Goal: Information Seeking & Learning: Learn about a topic

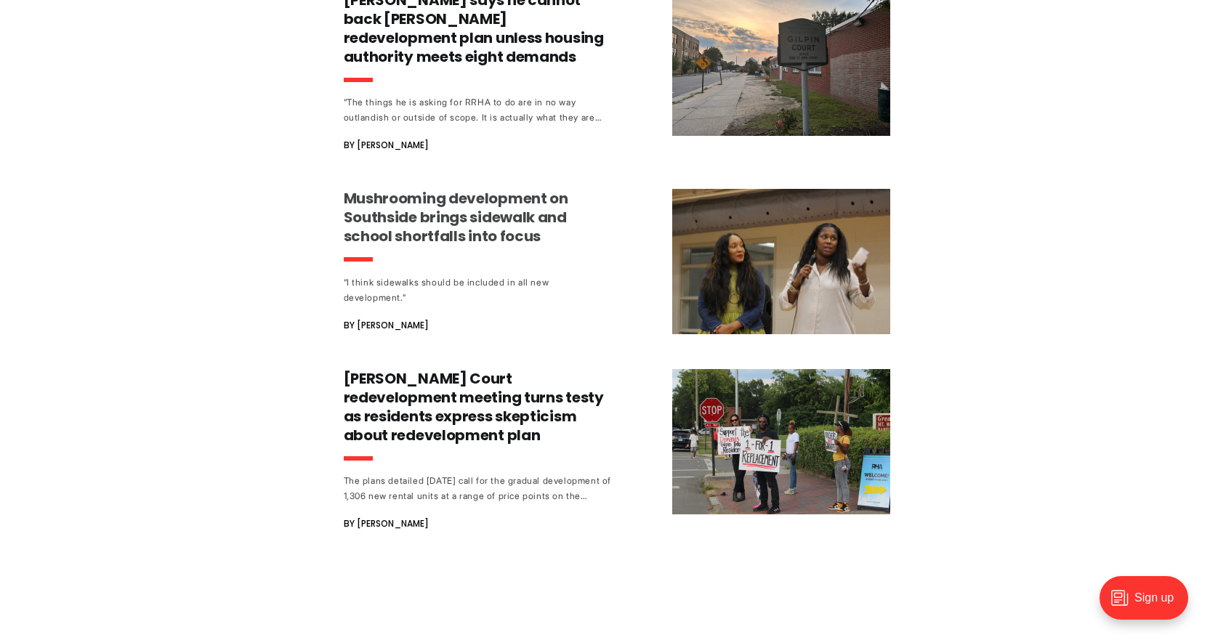
scroll to position [1381, 0]
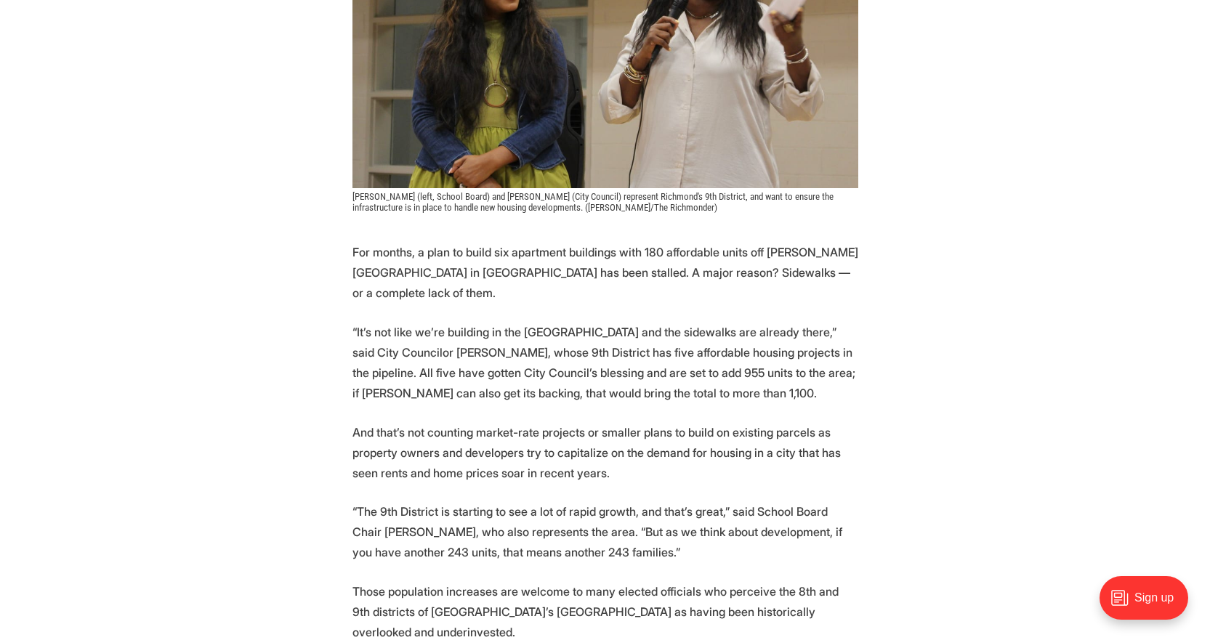
scroll to position [581, 0]
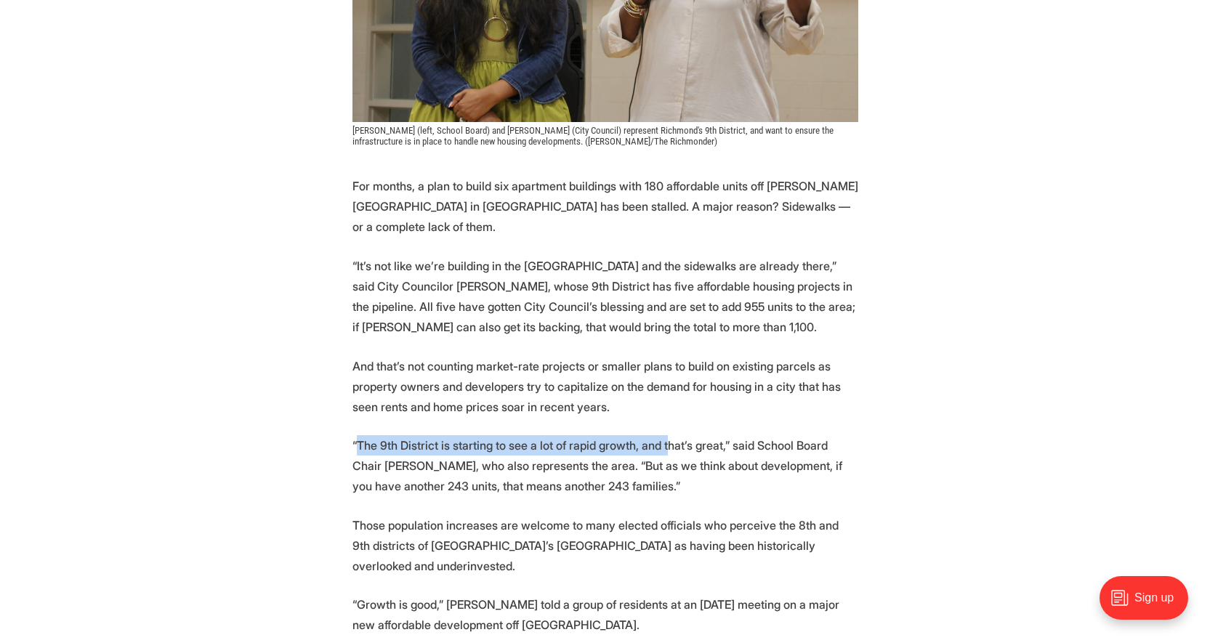
drag, startPoint x: 357, startPoint y: 427, endPoint x: 663, endPoint y: 435, distance: 306.0
click at [663, 435] on p "“The 9th District is starting to see a lot of rapid growth, and that’s great,” …" at bounding box center [605, 465] width 506 height 61
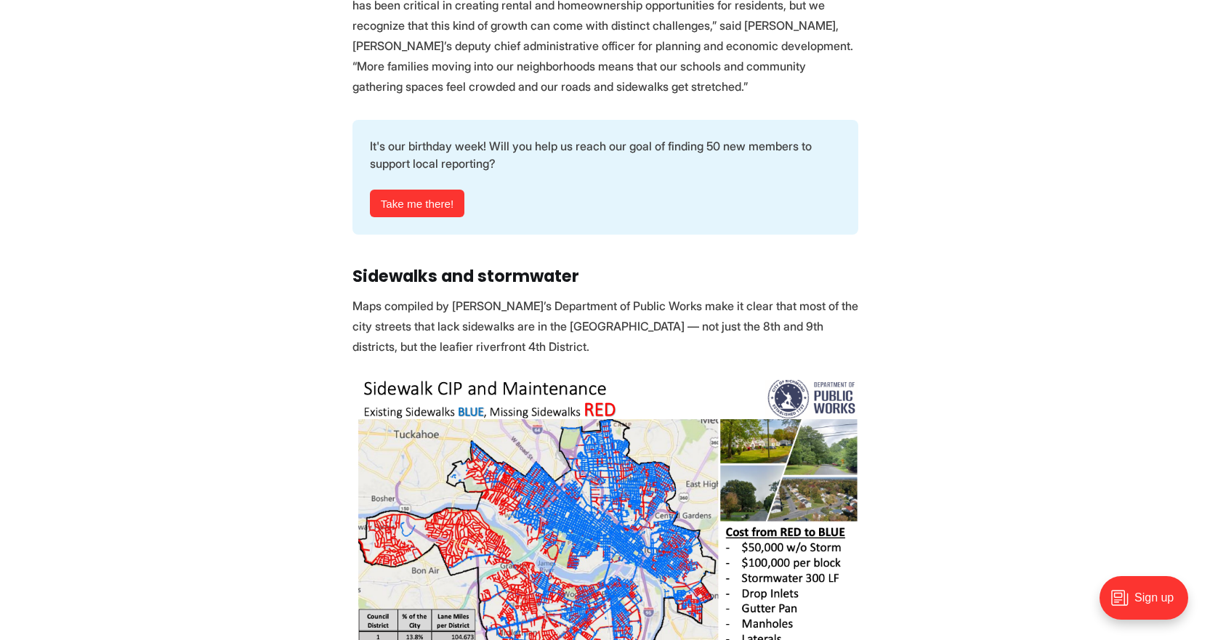
scroll to position [1599, 0]
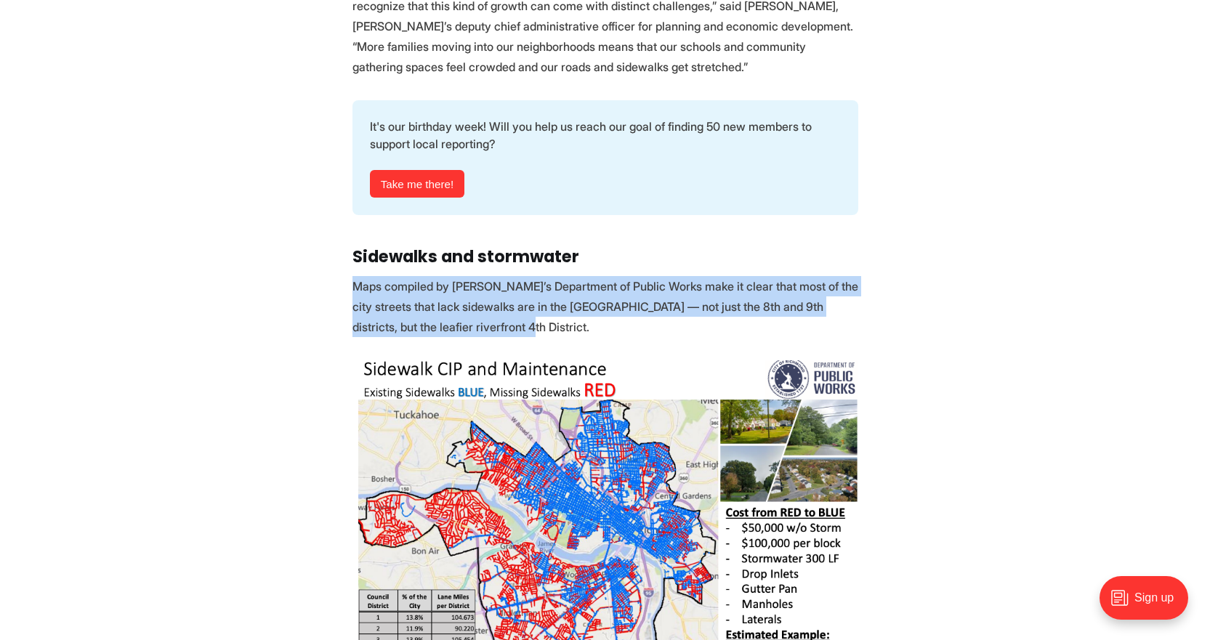
drag, startPoint x: 353, startPoint y: 201, endPoint x: 469, endPoint y: 264, distance: 131.7
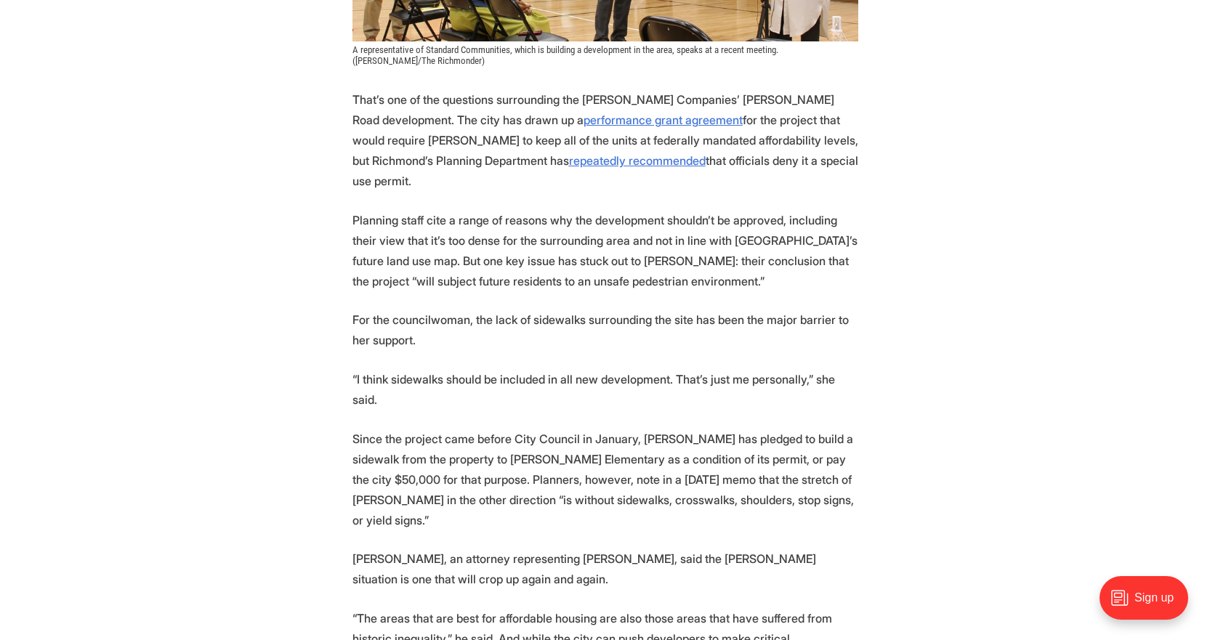
scroll to position [3052, 0]
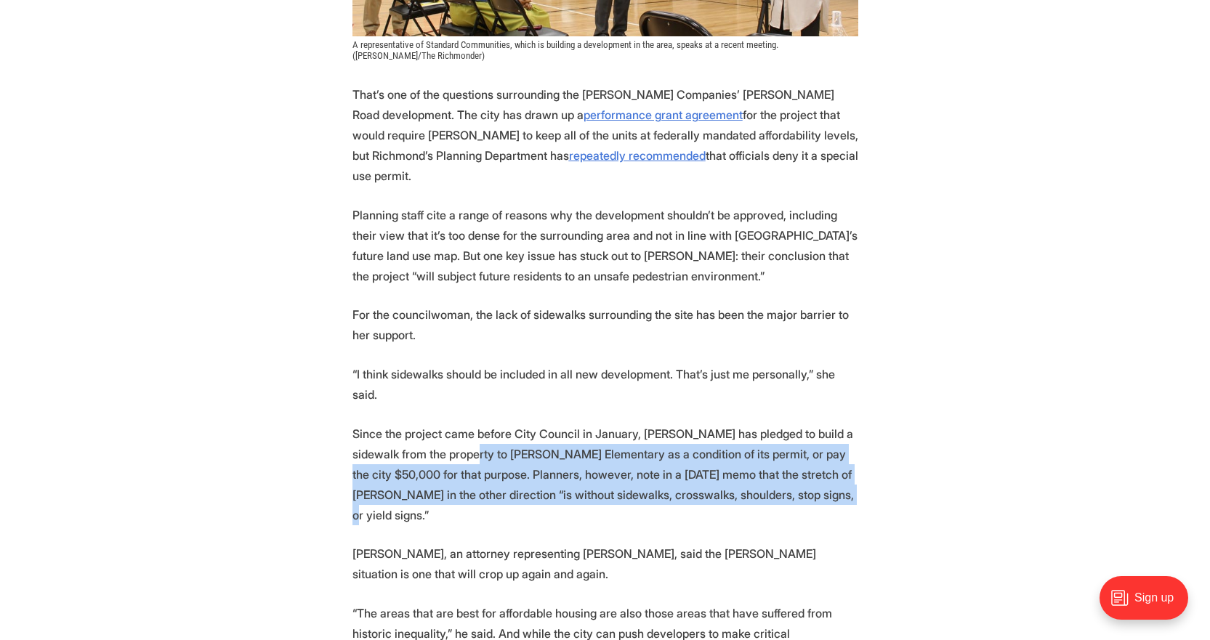
drag, startPoint x: 459, startPoint y: 288, endPoint x: 785, endPoint y: 346, distance: 332.1
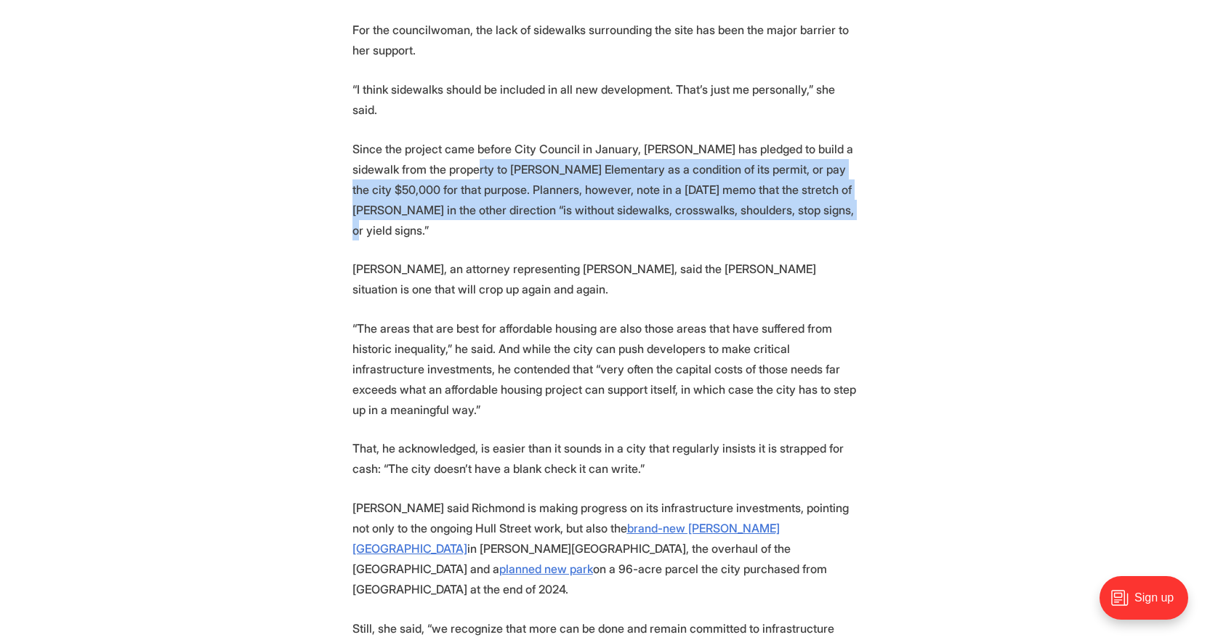
scroll to position [3342, 0]
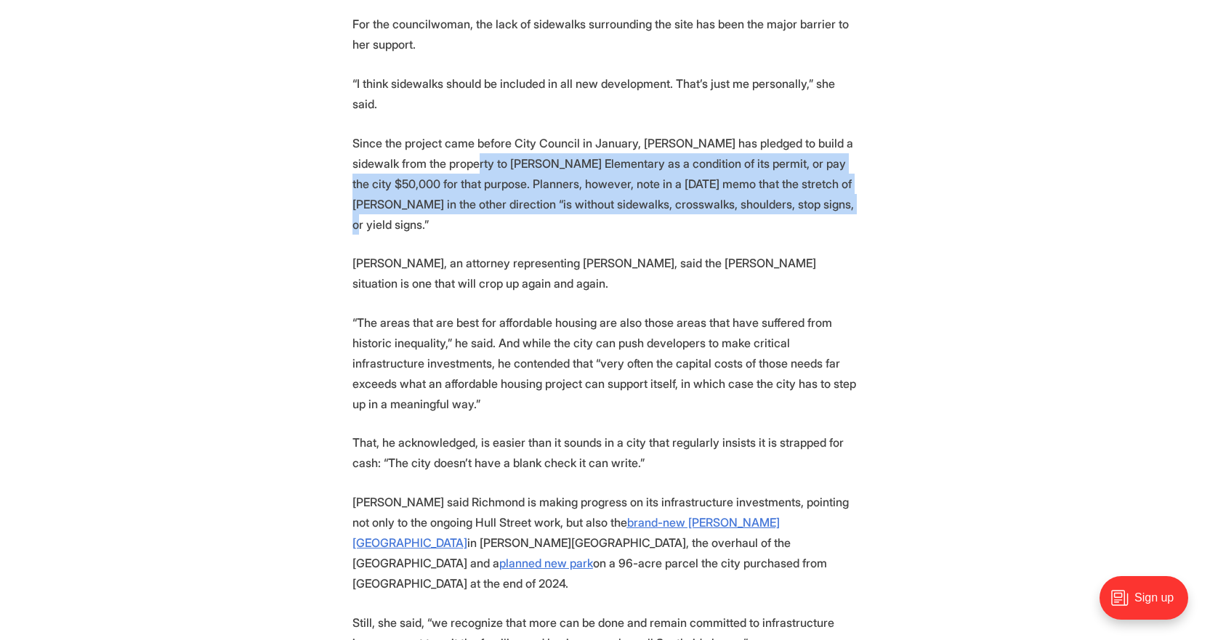
drag, startPoint x: 584, startPoint y: 174, endPoint x: 497, endPoint y: 227, distance: 102.1
click at [497, 312] on p "“The areas that are best for affordable housing are also those areas that have …" at bounding box center [605, 363] width 506 height 102
click at [480, 312] on p "“The areas that are best for affordable housing are also those areas that have …" at bounding box center [605, 363] width 506 height 102
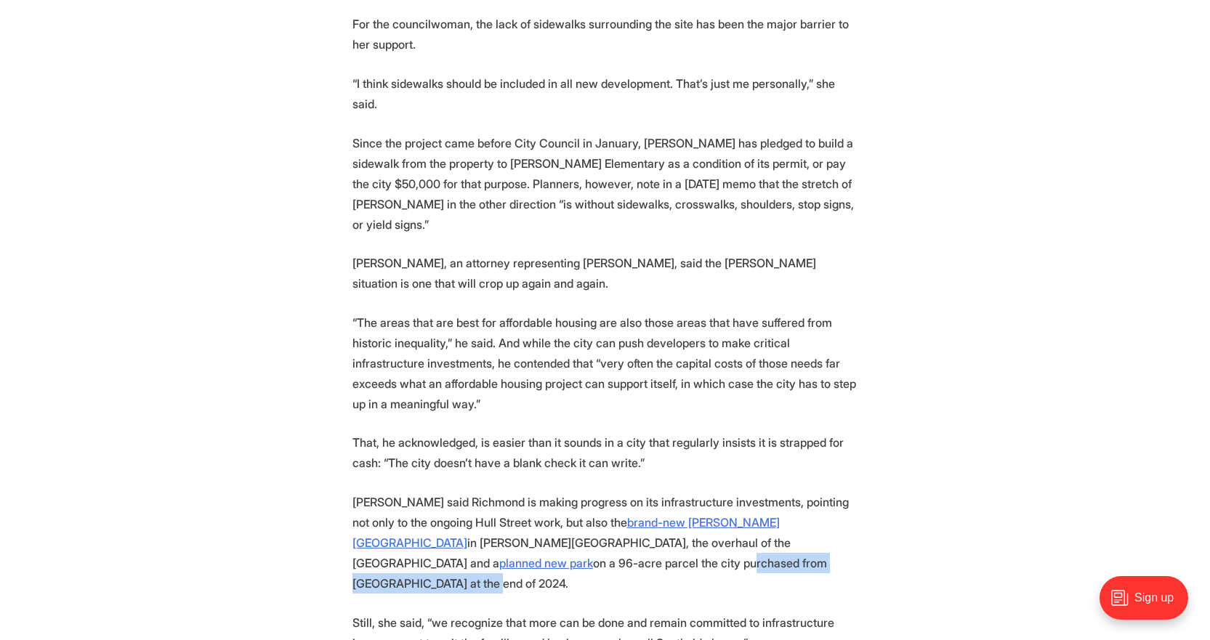
drag, startPoint x: 435, startPoint y: 382, endPoint x: 629, endPoint y: 376, distance: 194.8
click at [629, 492] on p "Ebert said Richmond is making progress on its infrastructure investments, point…" at bounding box center [605, 543] width 506 height 102
click at [581, 492] on p "Ebert said Richmond is making progress on its infrastructure investments, point…" at bounding box center [605, 543] width 506 height 102
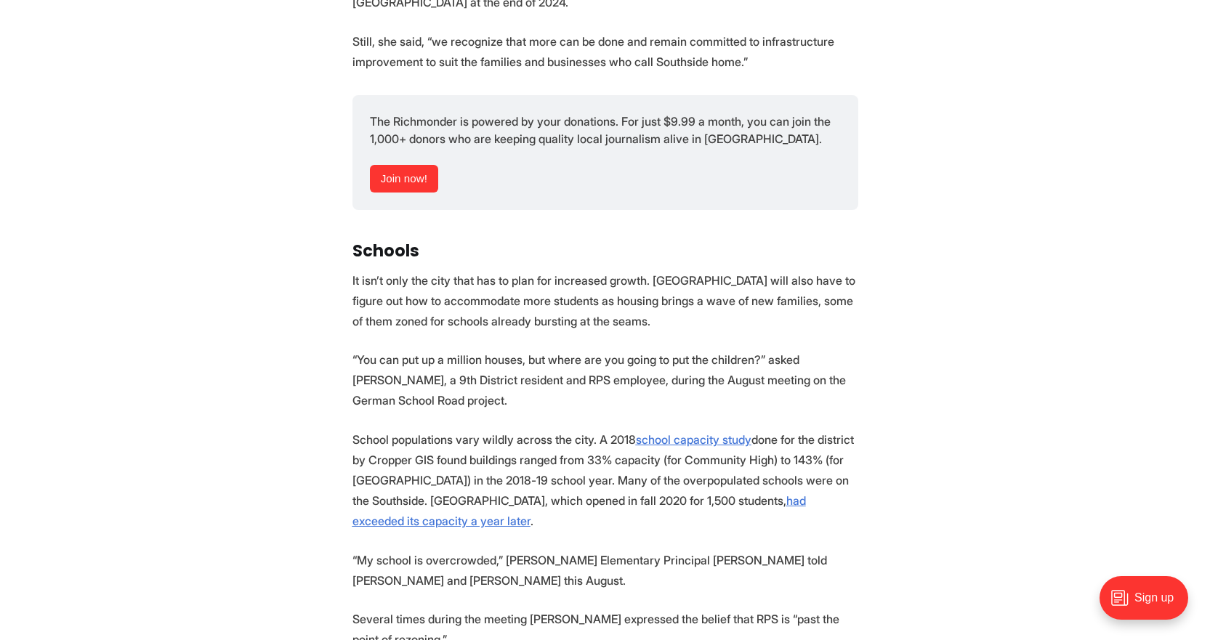
scroll to position [3996, 0]
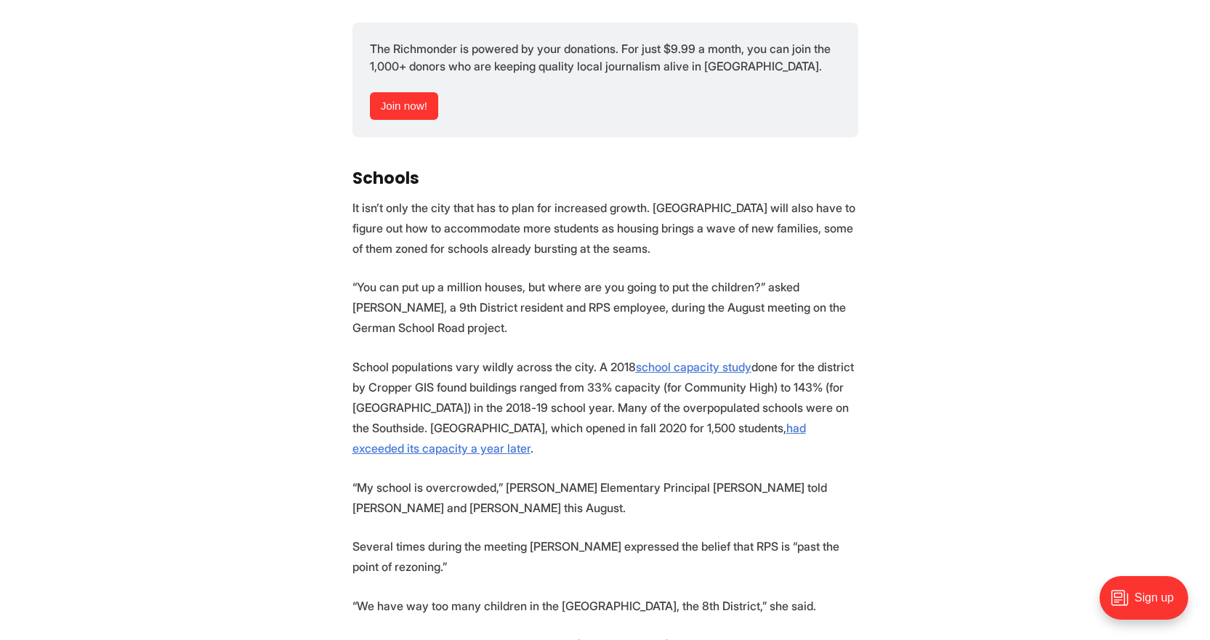
drag, startPoint x: 526, startPoint y: 459, endPoint x: 637, endPoint y: 502, distance: 119.2
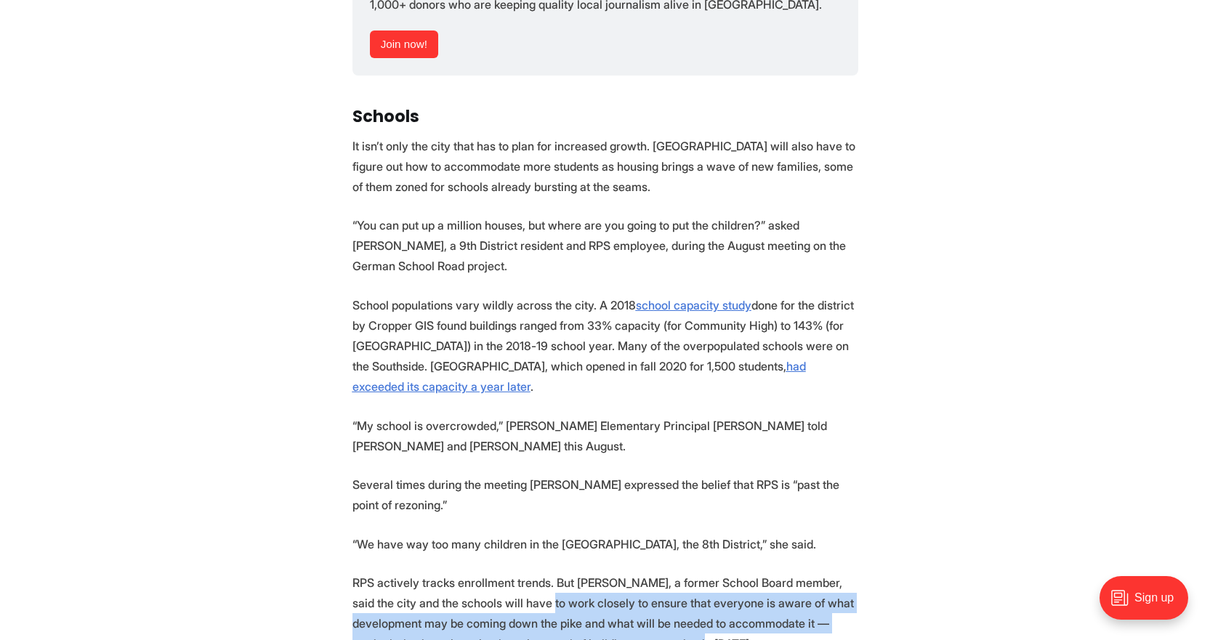
scroll to position [4142, 0]
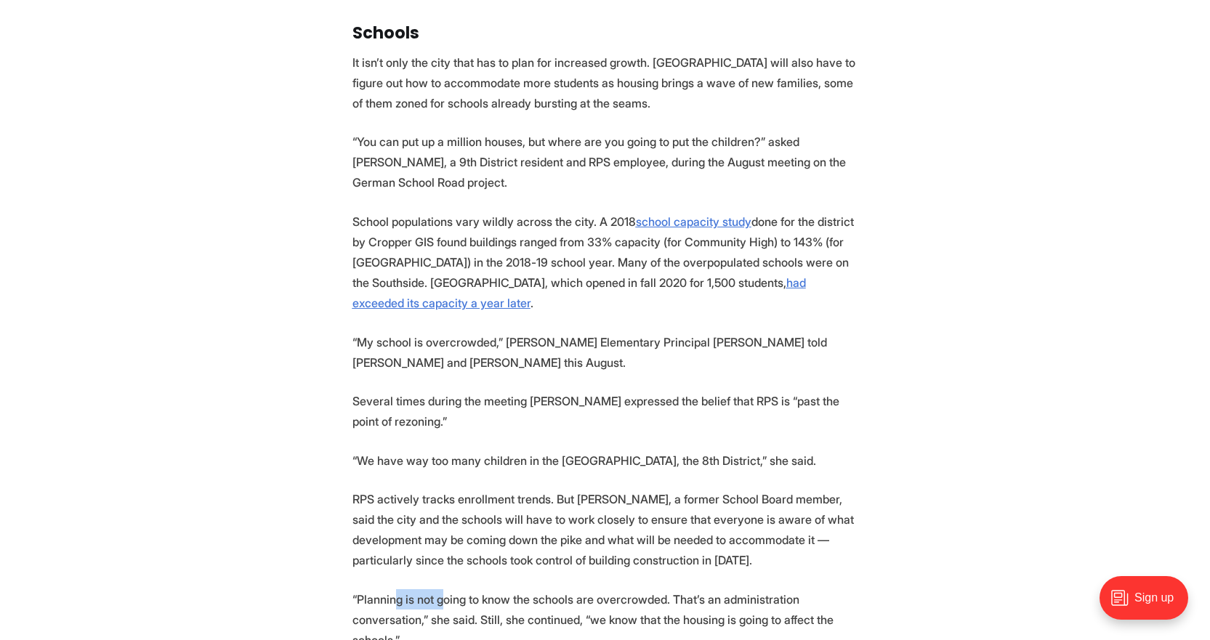
drag, startPoint x: 392, startPoint y: 396, endPoint x: 445, endPoint y: 404, distance: 53.6
click at [445, 589] on p "“Planning is not going to know the schools are overcrowded. That’s an administr…" at bounding box center [605, 619] width 506 height 61
click at [479, 589] on p "“Planning is not going to know the schools are overcrowded. That’s an administr…" at bounding box center [605, 619] width 506 height 61
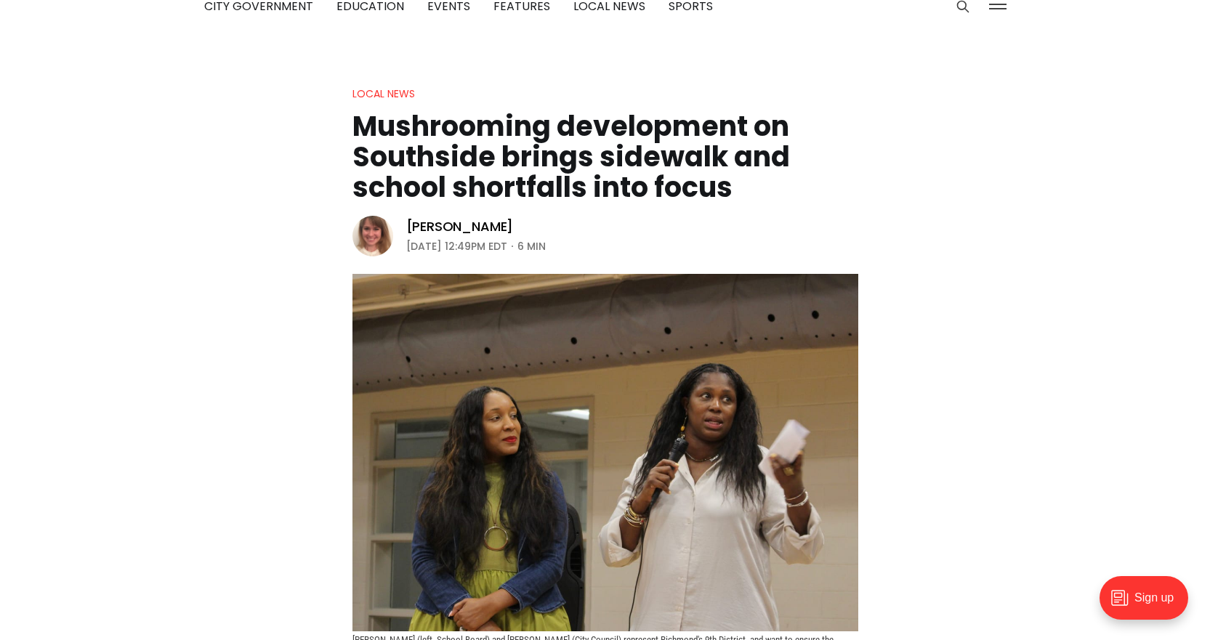
scroll to position [0, 0]
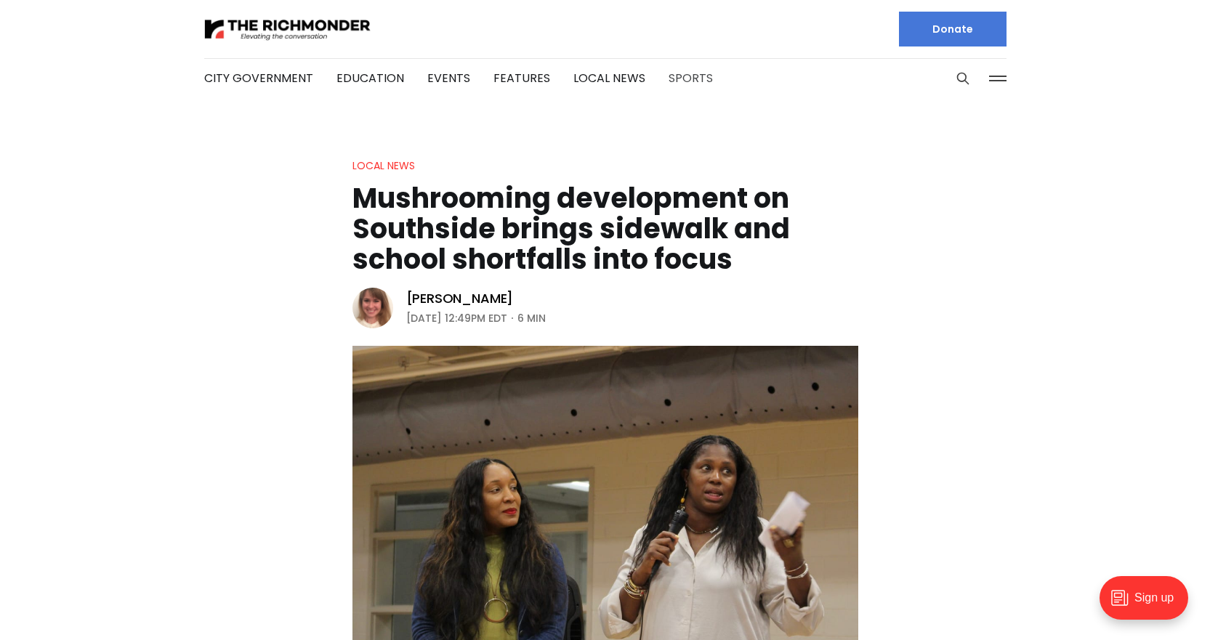
click at [676, 72] on link "Sports" at bounding box center [690, 78] width 44 height 17
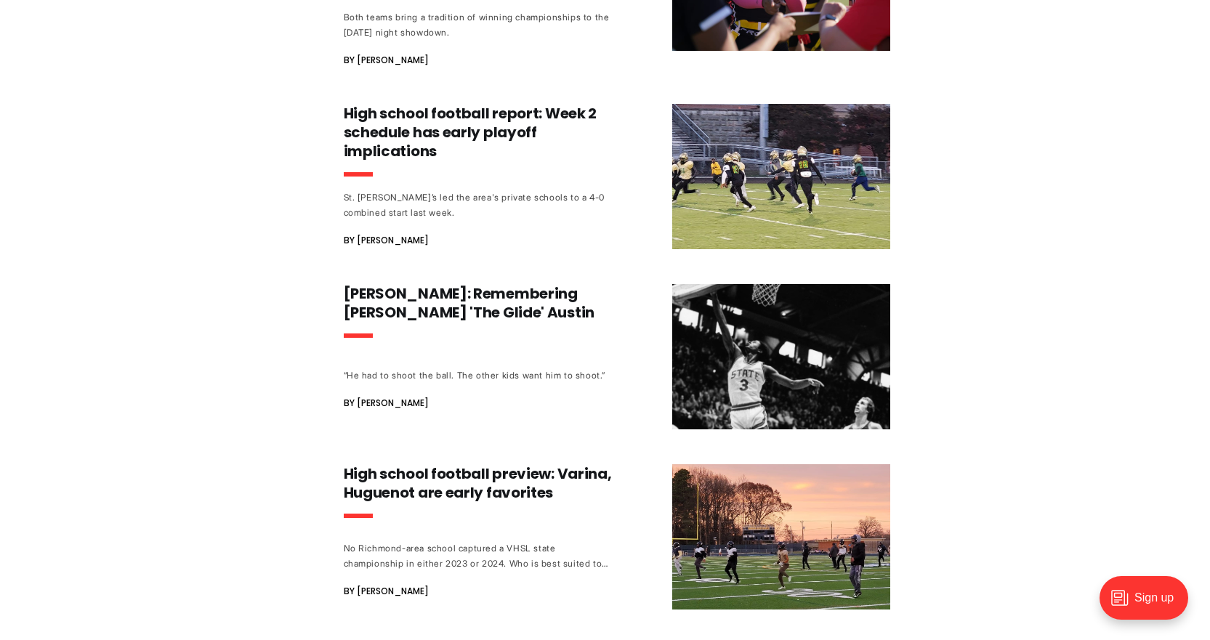
scroll to position [1381, 0]
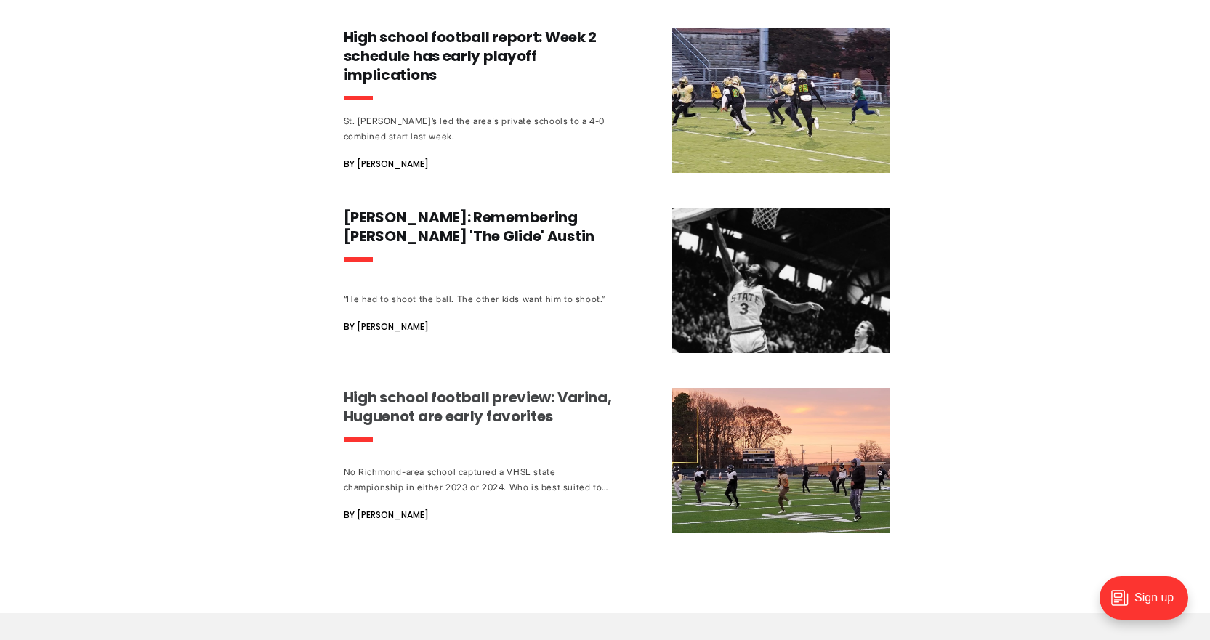
click at [500, 388] on h3 "High school football preview: Varina, Huguenot are early favorites" at bounding box center [479, 407] width 270 height 38
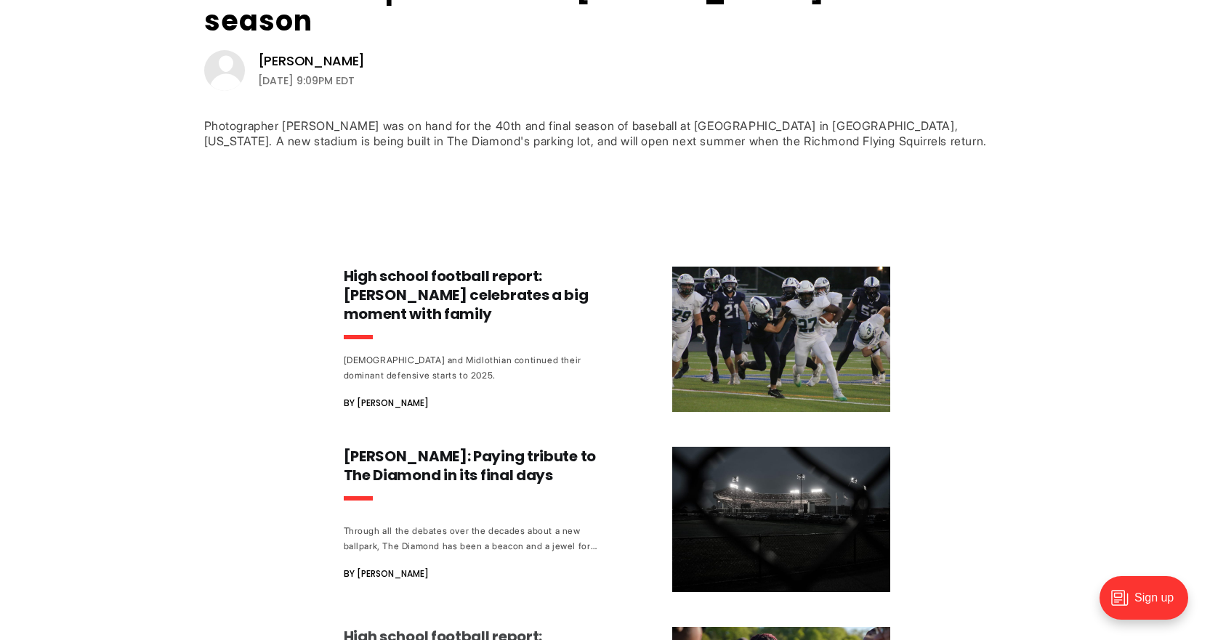
scroll to position [581, 0]
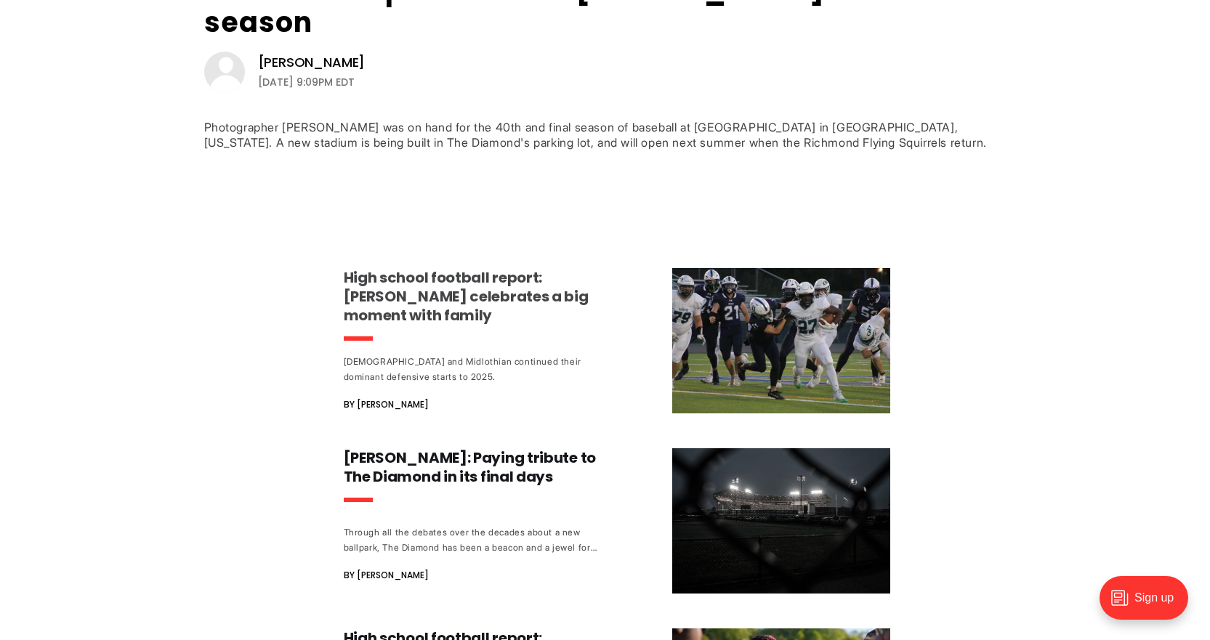
click at [477, 268] on h3 "High school football report: [PERSON_NAME] celebrates a big moment with family" at bounding box center [479, 296] width 270 height 57
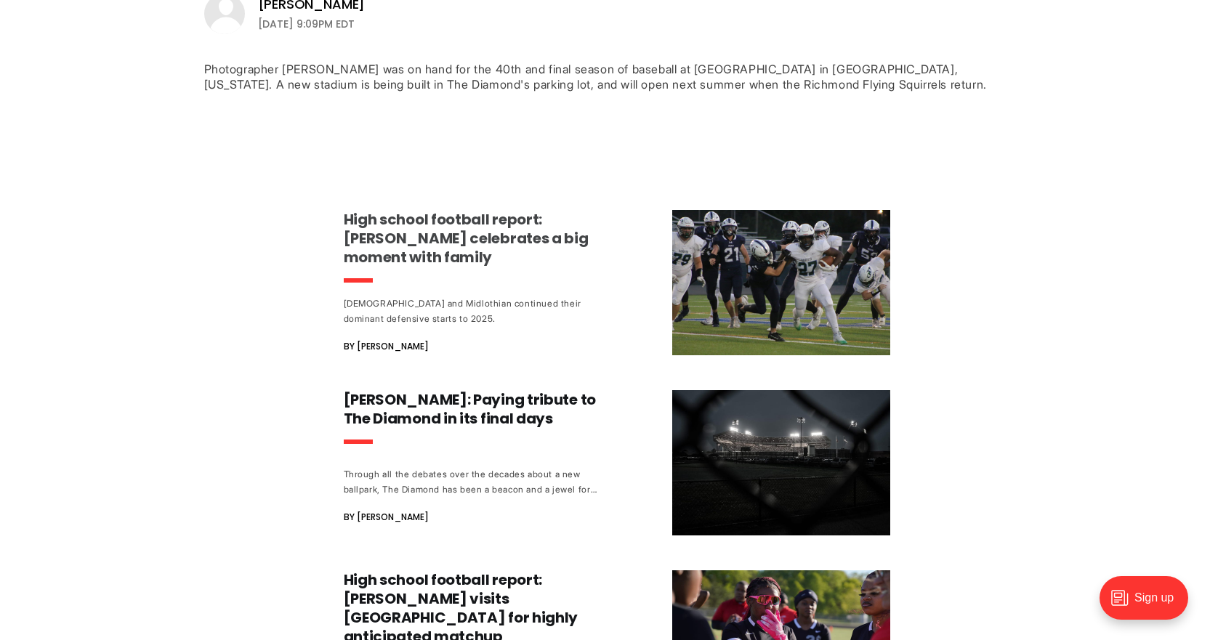
scroll to position [727, 0]
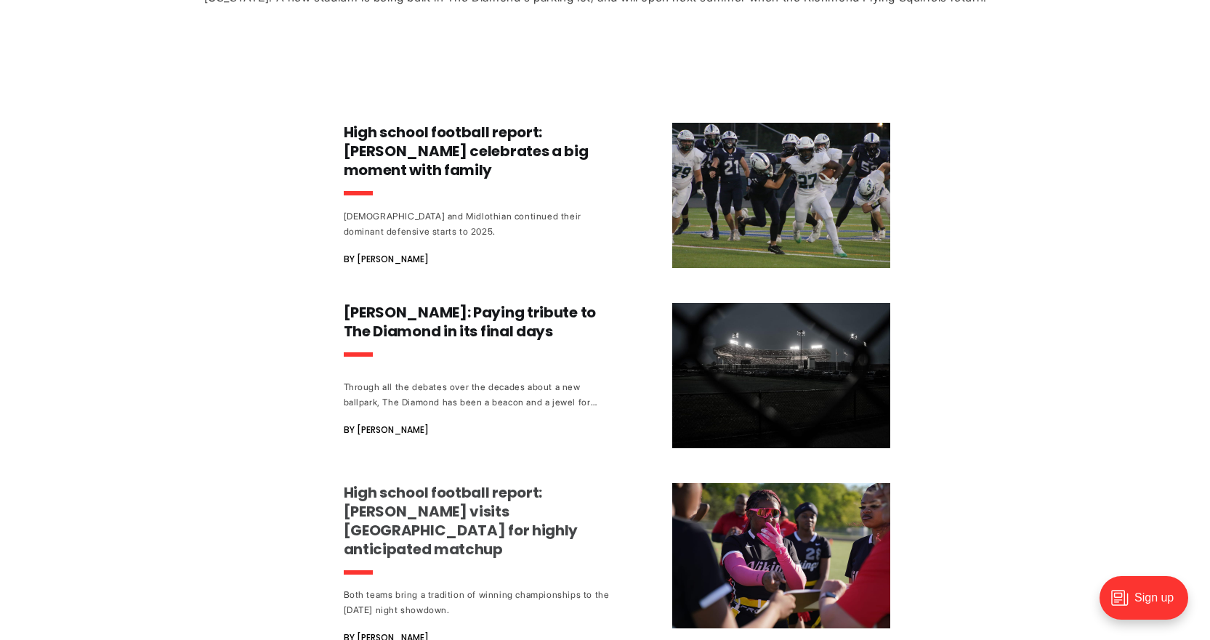
click at [488, 483] on h3 "High school football report: Dinwiddie visits Highland Springs for highly antic…" at bounding box center [479, 521] width 270 height 76
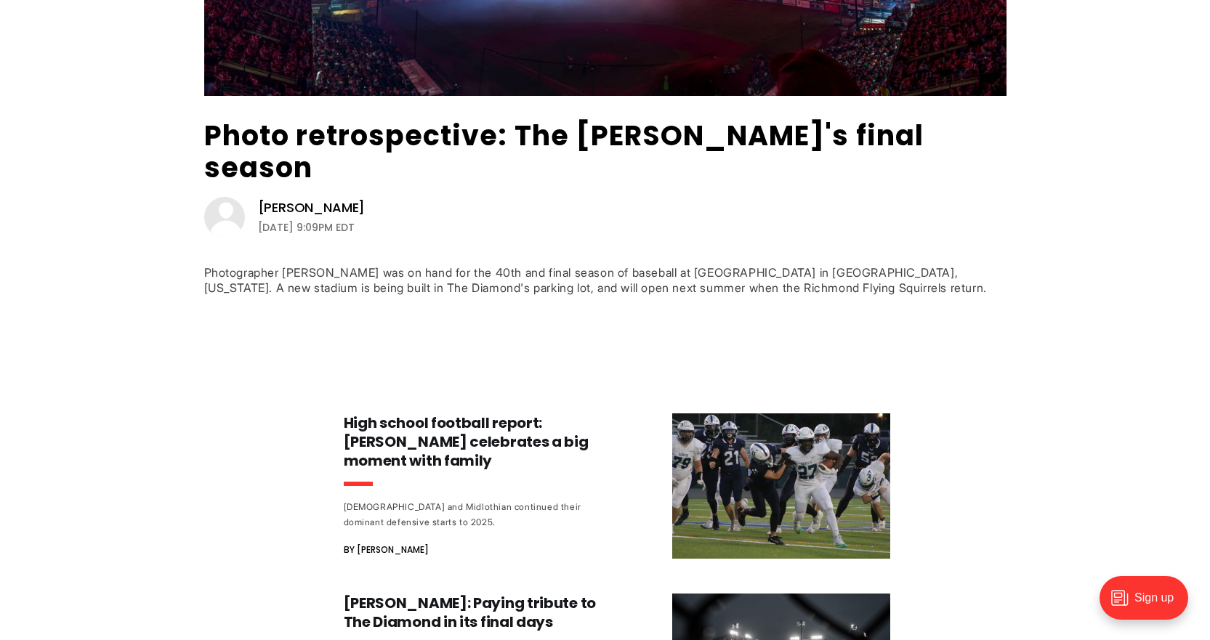
scroll to position [509, 0]
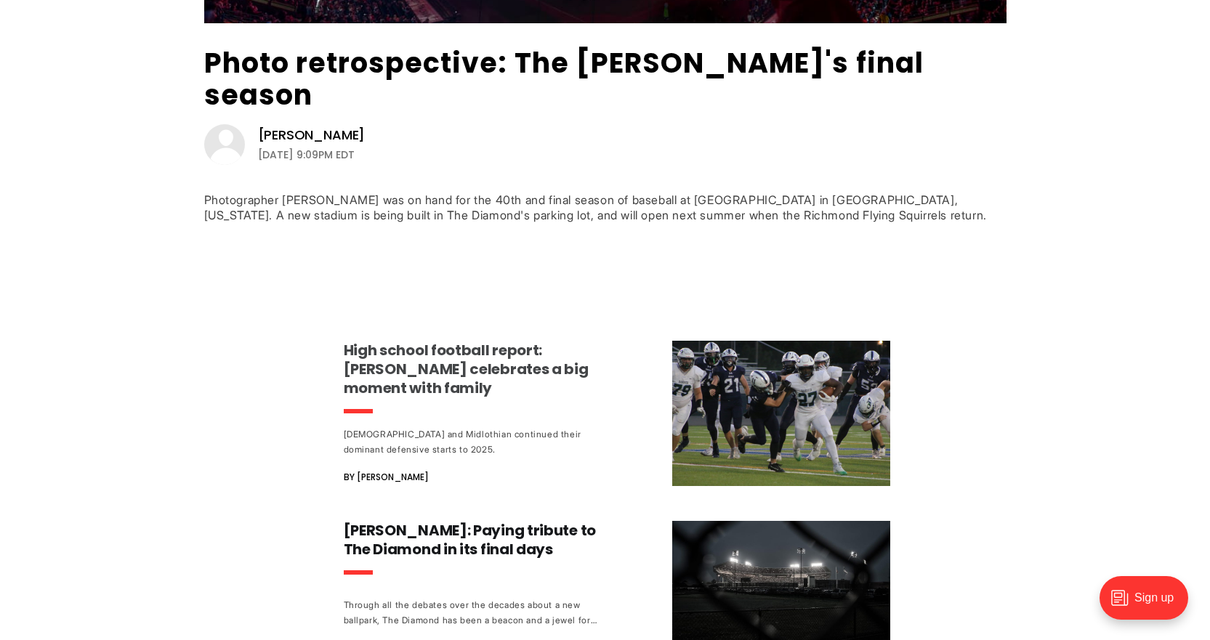
click at [530, 341] on h3 "High school football report: Atlee's Dewey celebrates a big moment with family" at bounding box center [479, 369] width 270 height 57
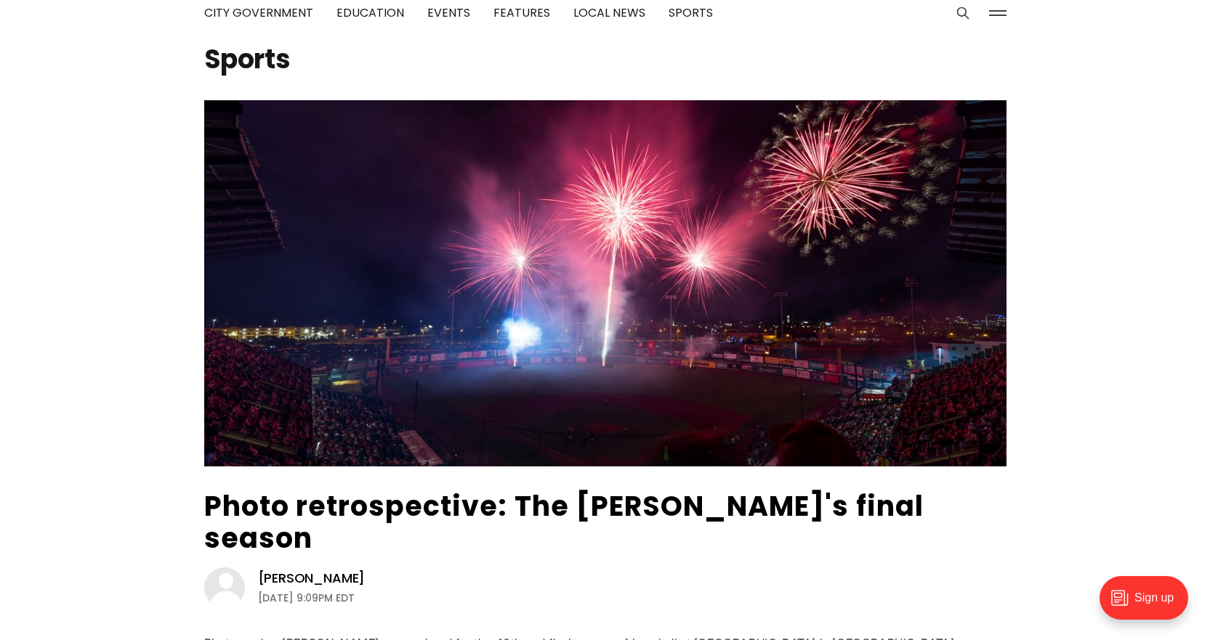
scroll to position [0, 0]
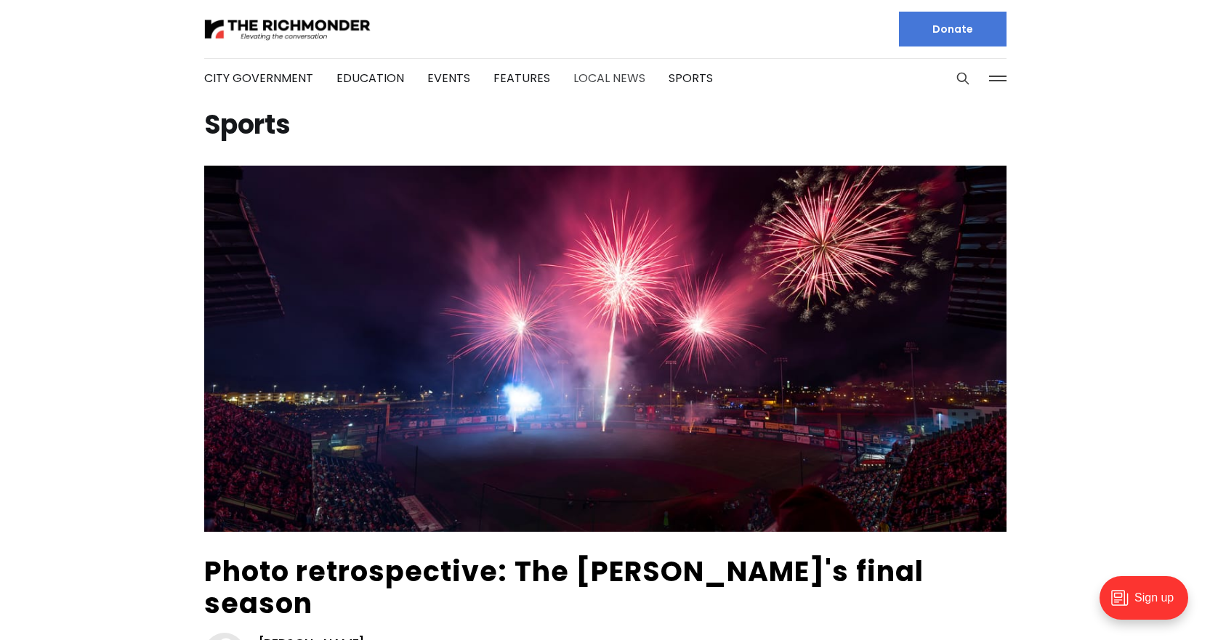
click at [580, 81] on link "Local News" at bounding box center [609, 78] width 72 height 17
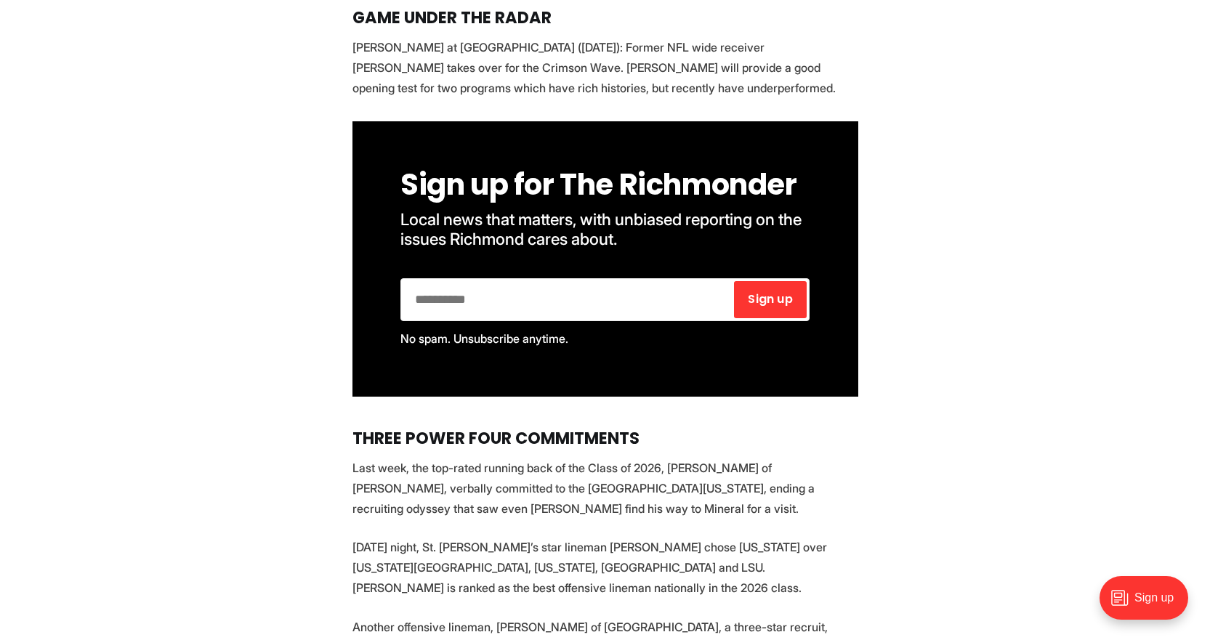
scroll to position [2543, 0]
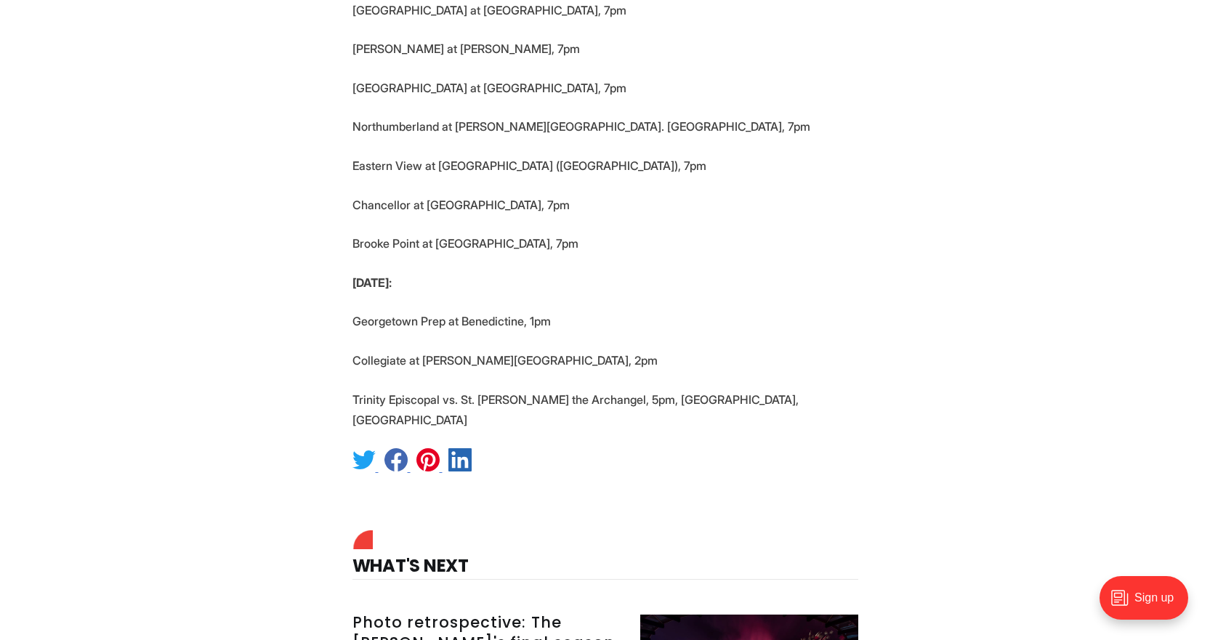
scroll to position [4142, 0]
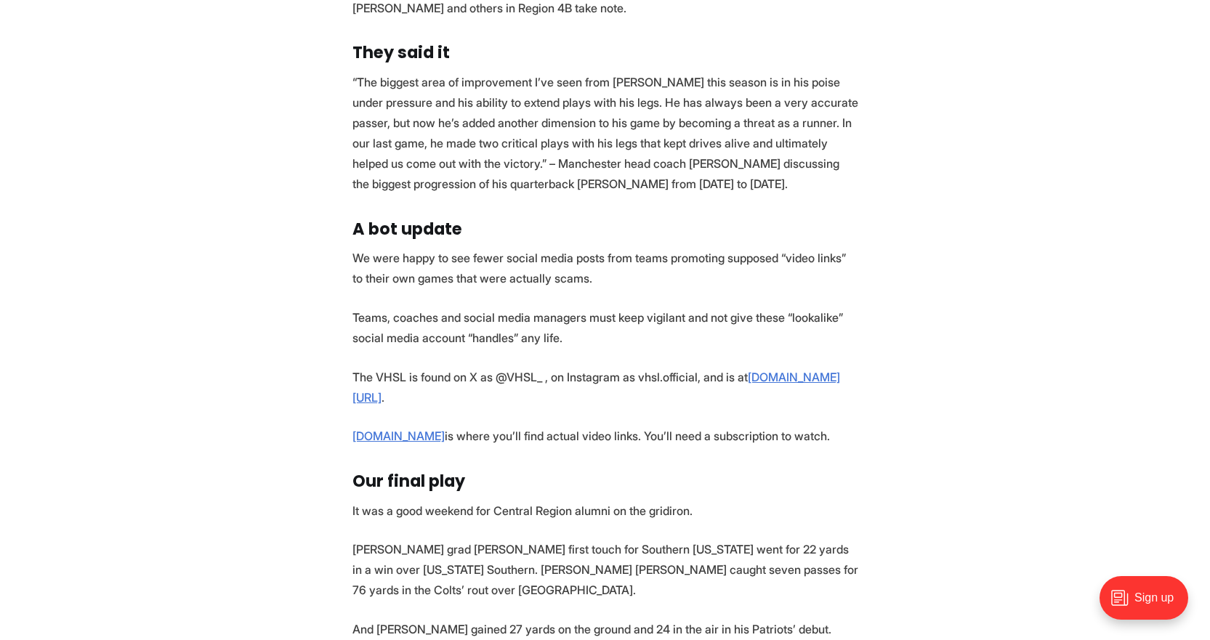
scroll to position [4650, 0]
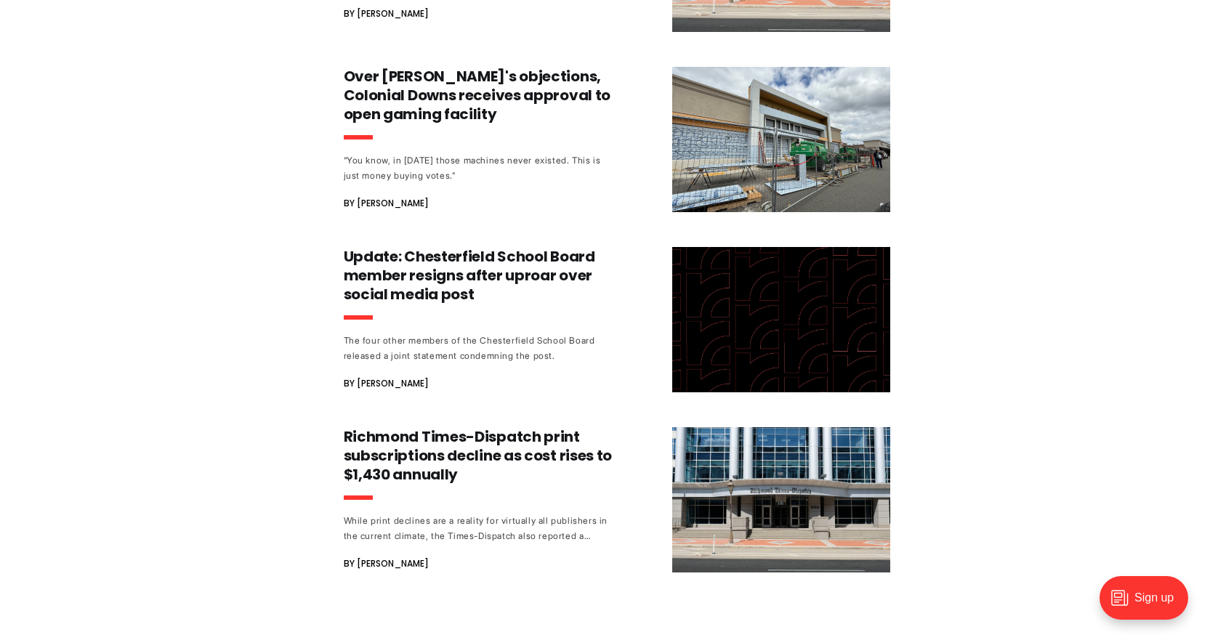
scroll to position [945, 0]
